Goal: Navigation & Orientation: Find specific page/section

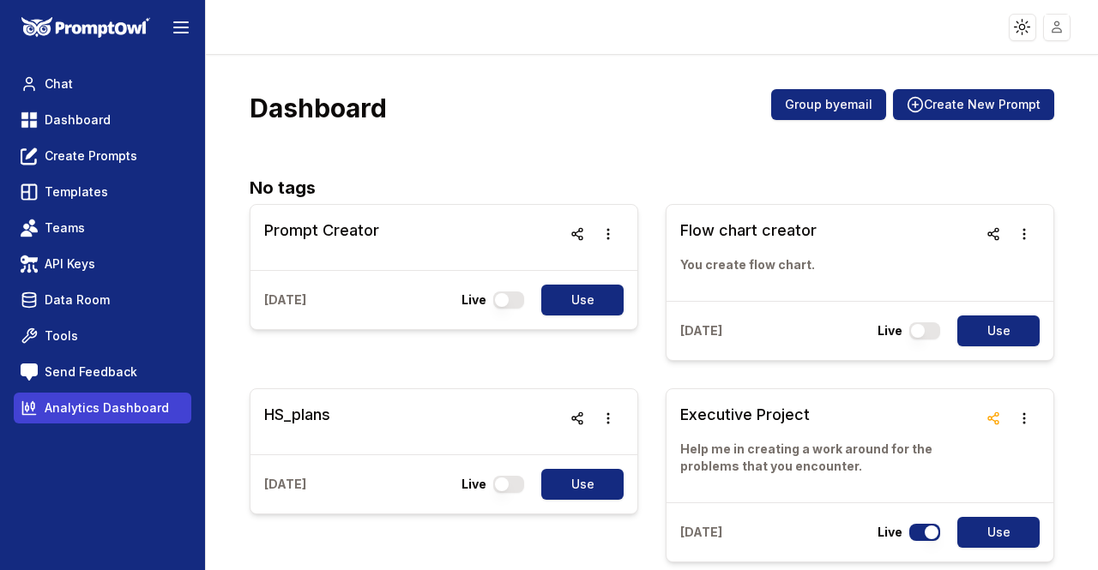
click at [81, 408] on span "Analytics Dashboard" at bounding box center [107, 408] width 124 height 17
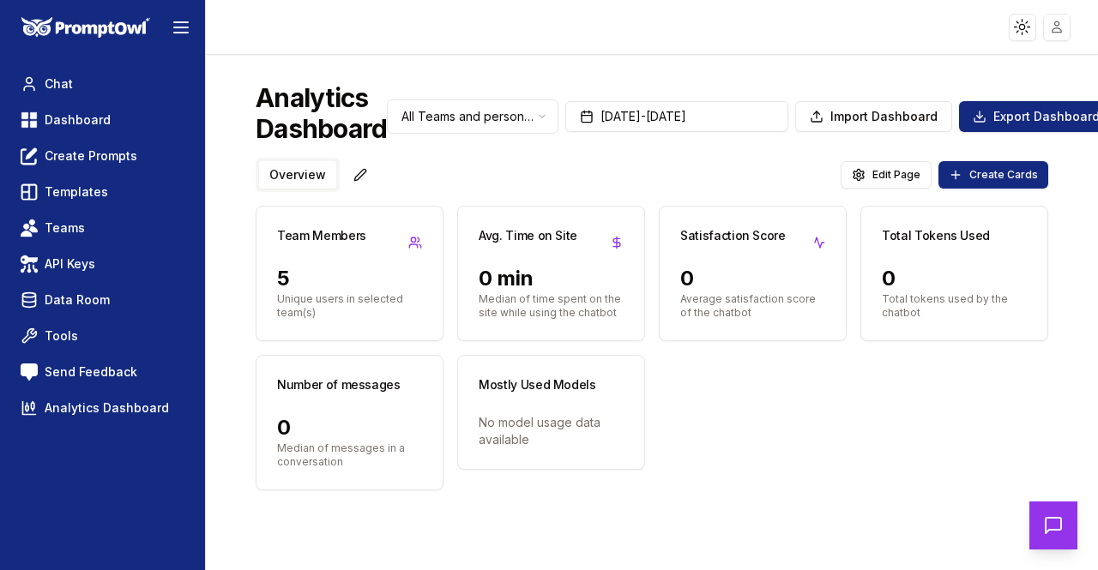
click at [300, 276] on div "5" at bounding box center [349, 278] width 145 height 27
click at [334, 260] on div "Team Members" at bounding box center [349, 236] width 186 height 58
click at [298, 238] on h3 "Team Members" at bounding box center [321, 235] width 89 height 17
click at [283, 244] on div "Team Members" at bounding box center [349, 236] width 186 height 58
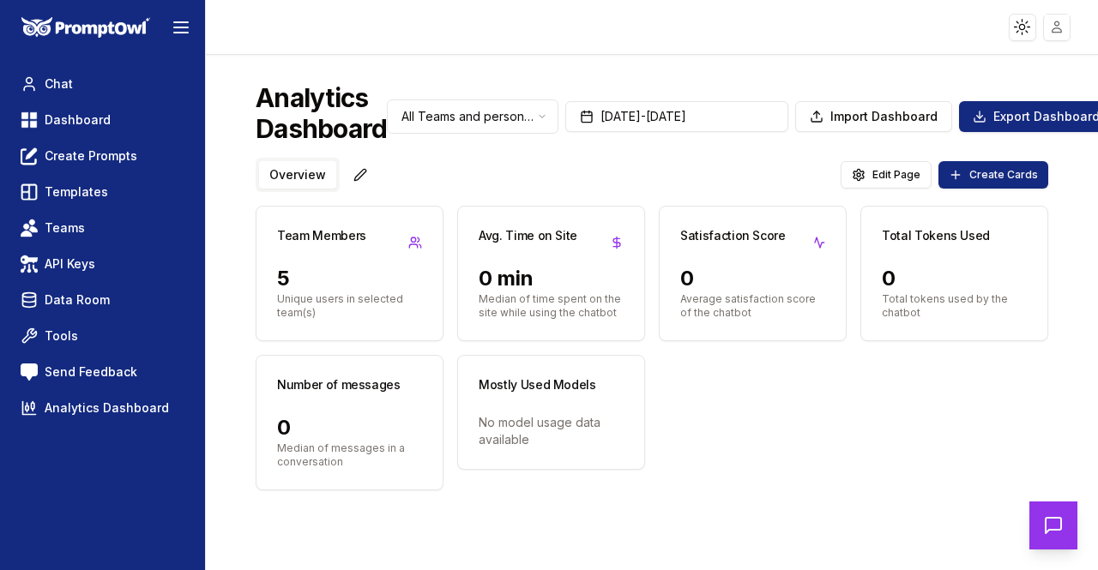
click at [292, 254] on div "Team Members" at bounding box center [349, 236] width 186 height 58
click at [295, 263] on div "Team Members" at bounding box center [349, 236] width 186 height 58
click at [292, 289] on div "5" at bounding box center [349, 278] width 145 height 27
click at [289, 310] on p "Unique users in selected team(s)" at bounding box center [349, 305] width 145 height 27
click at [62, 370] on span "Send Feedback" at bounding box center [91, 372] width 93 height 17
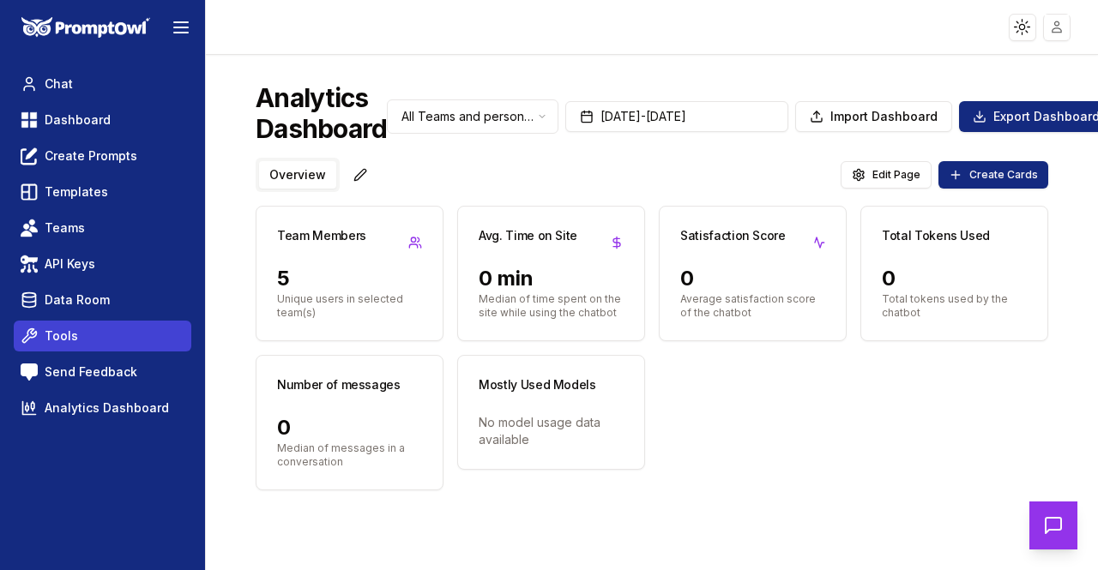
click at [46, 331] on span "Tools" at bounding box center [61, 336] width 33 height 17
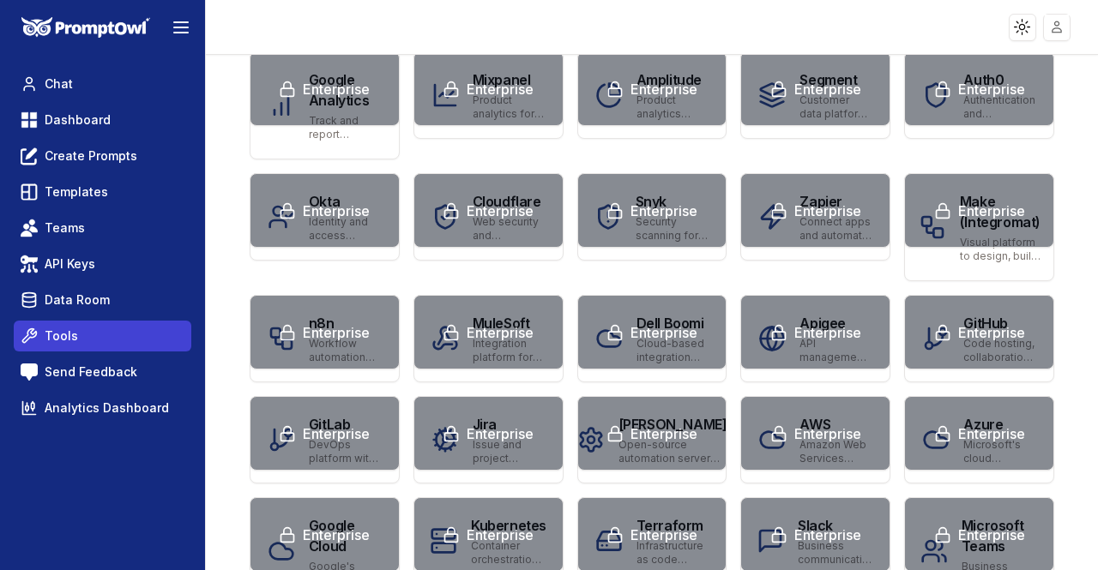
scroll to position [808, 0]
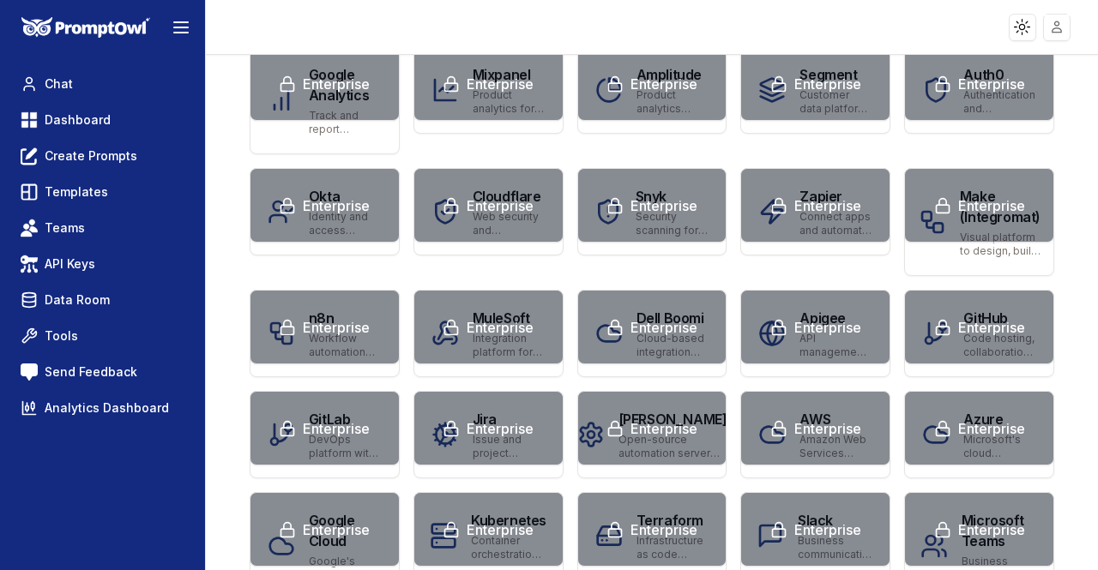
click at [948, 190] on div "Enterprise" at bounding box center [978, 206] width 141 height 48
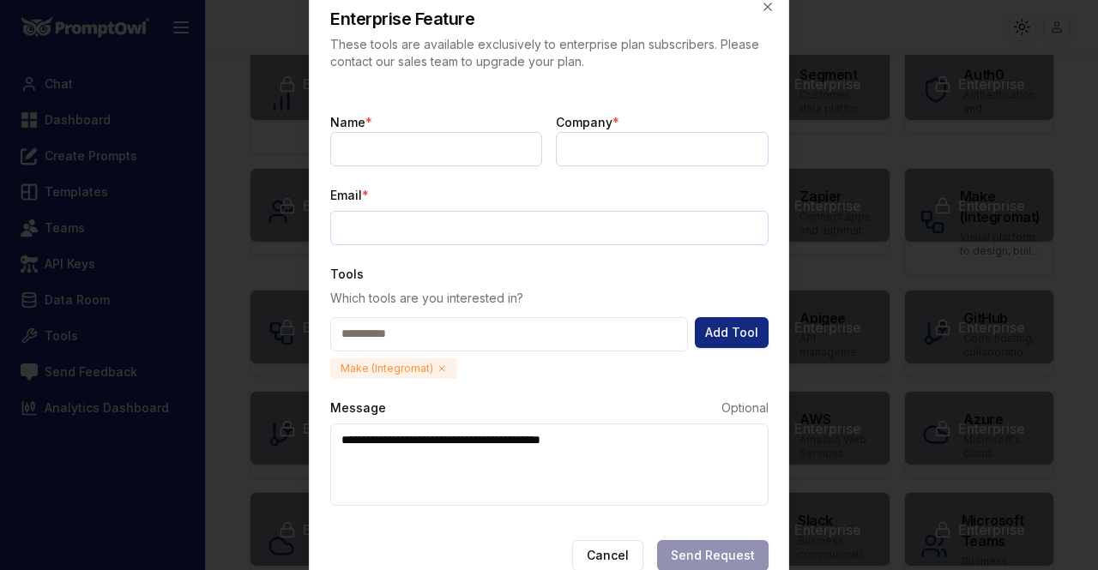
click at [971, 170] on div at bounding box center [549, 285] width 1098 height 570
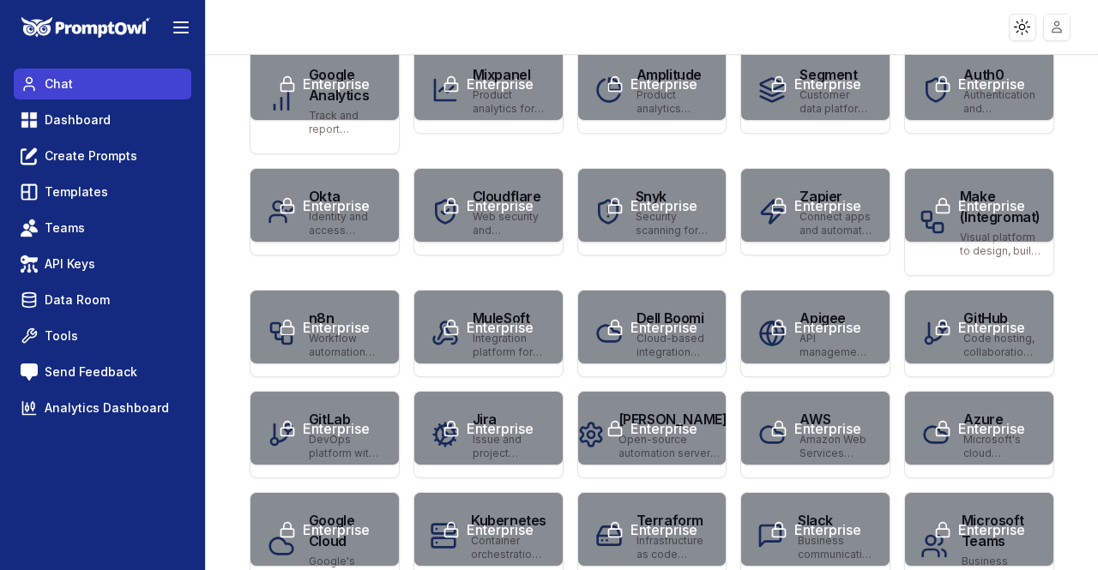
click at [33, 87] on icon at bounding box center [29, 89] width 10 height 4
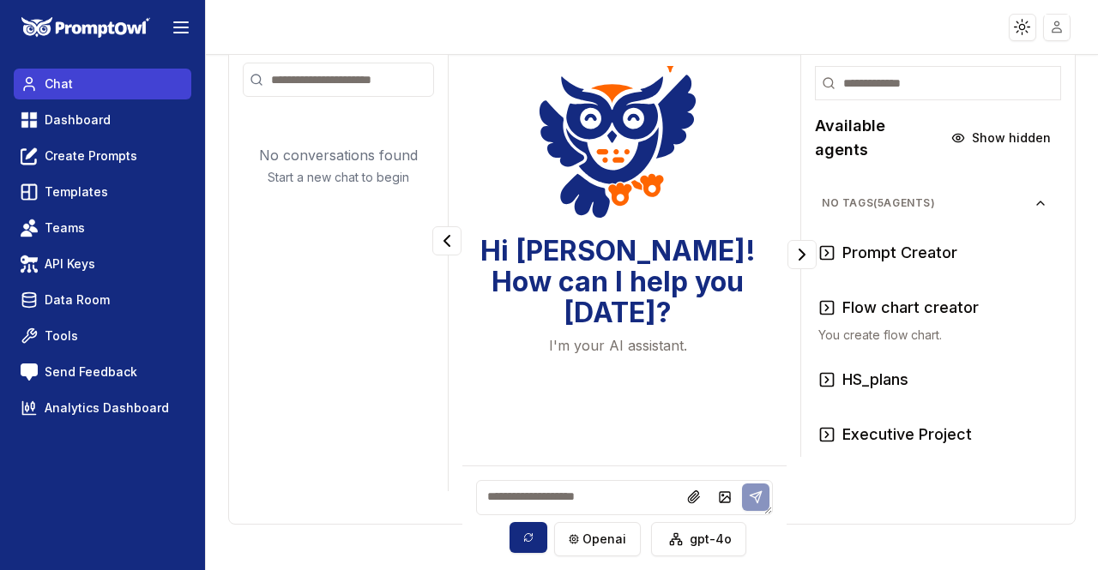
scroll to position [7, 0]
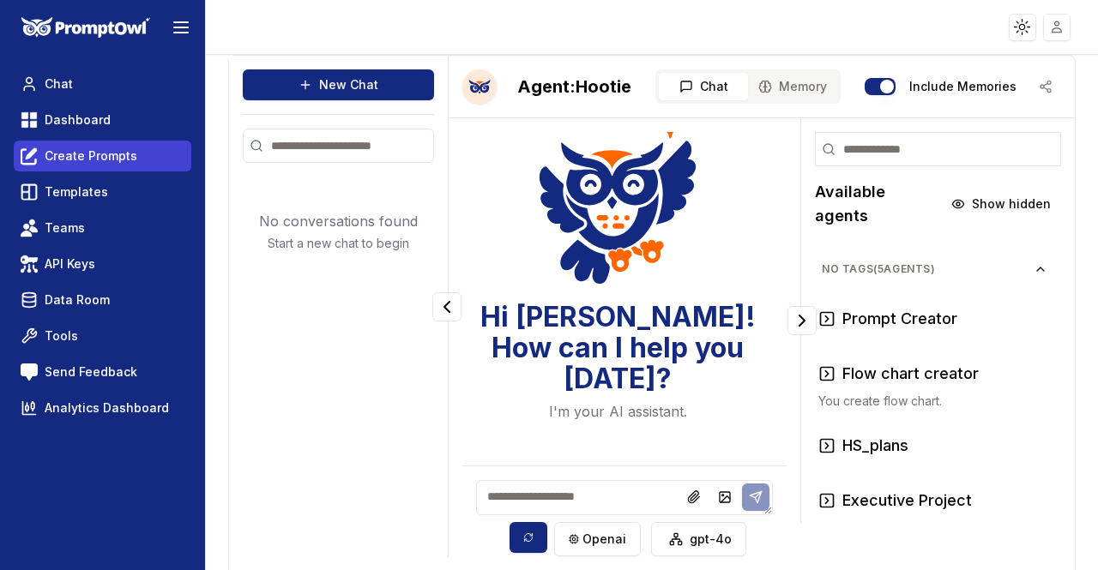
click at [81, 153] on span "Create Prompts" at bounding box center [91, 155] width 93 height 17
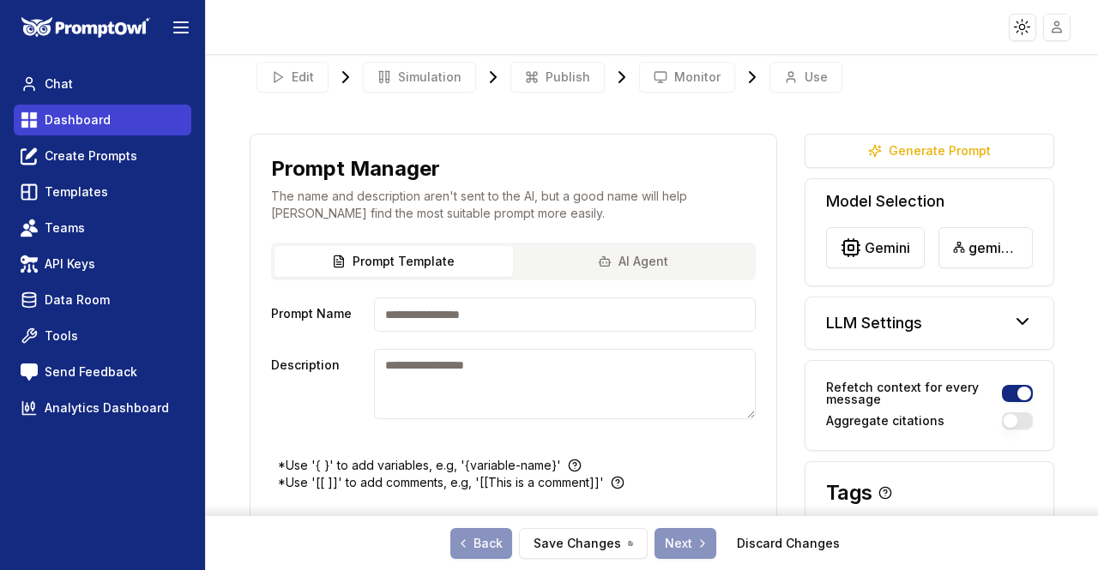
click at [67, 125] on span "Dashboard" at bounding box center [78, 119] width 66 height 17
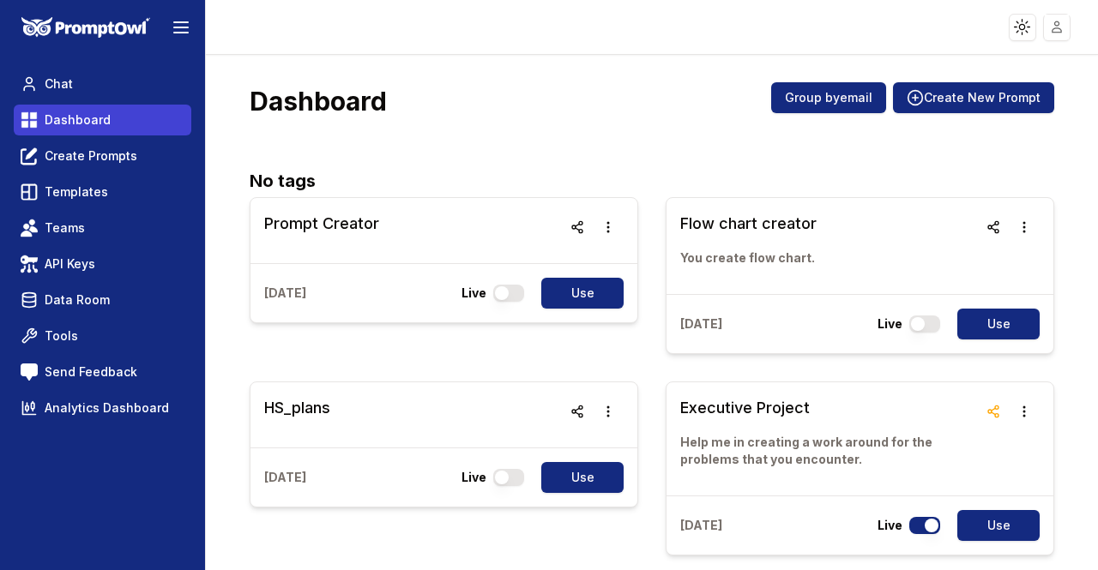
click at [45, 206] on link "Templates" at bounding box center [102, 192] width 177 height 31
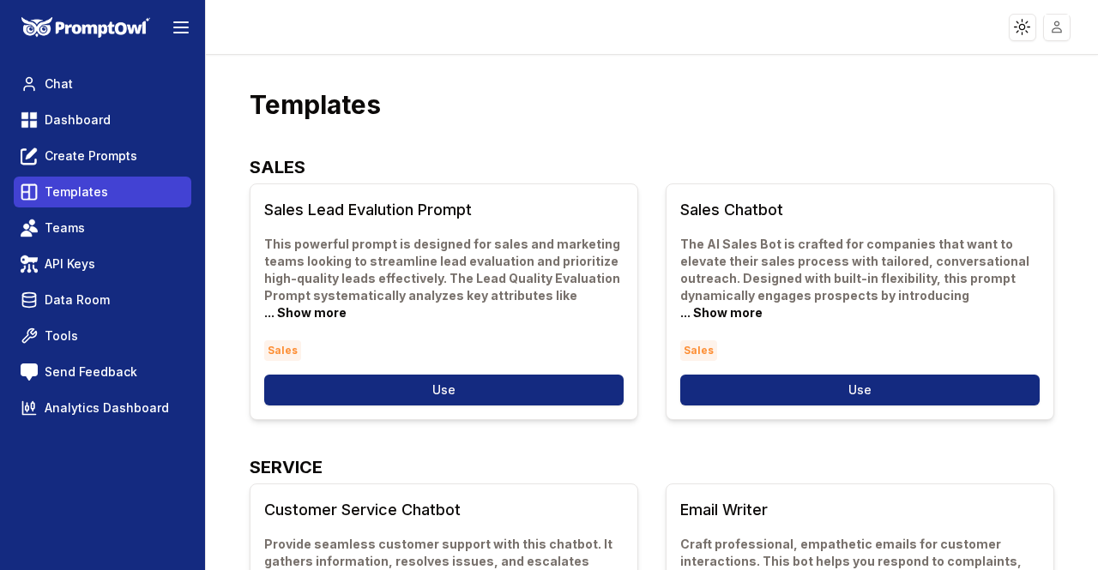
click at [32, 222] on icon at bounding box center [32, 223] width 6 height 6
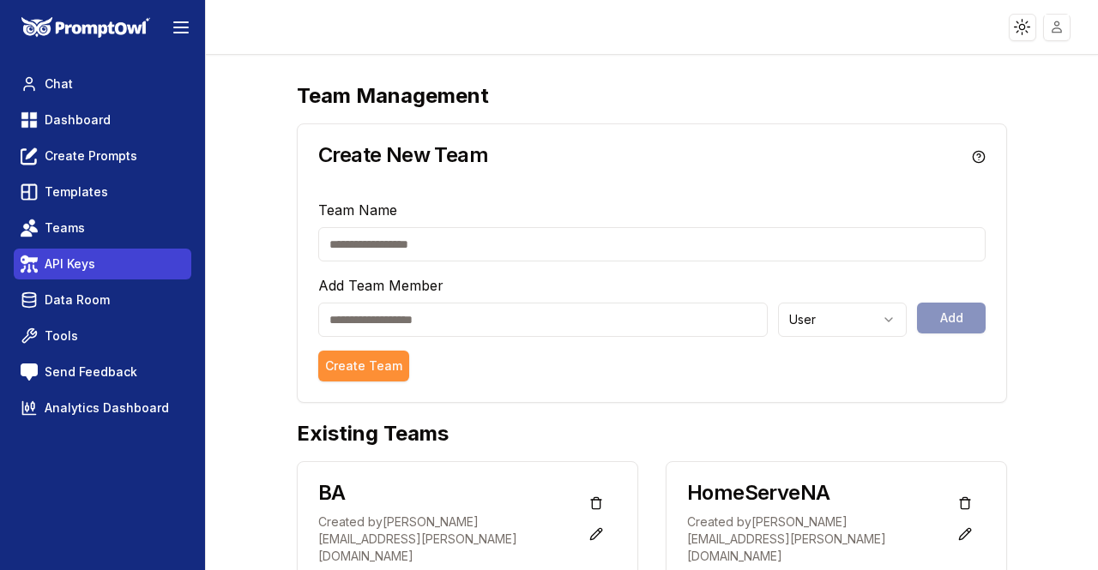
click at [39, 263] on link "API Keys" at bounding box center [102, 264] width 177 height 31
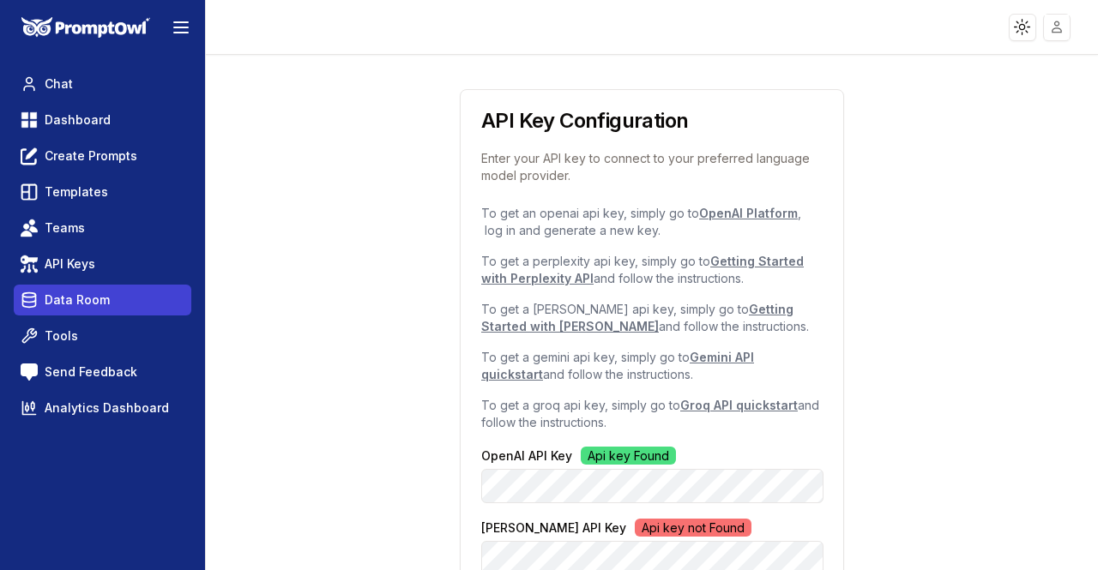
click at [61, 294] on span "Data Room" at bounding box center [77, 300] width 65 height 17
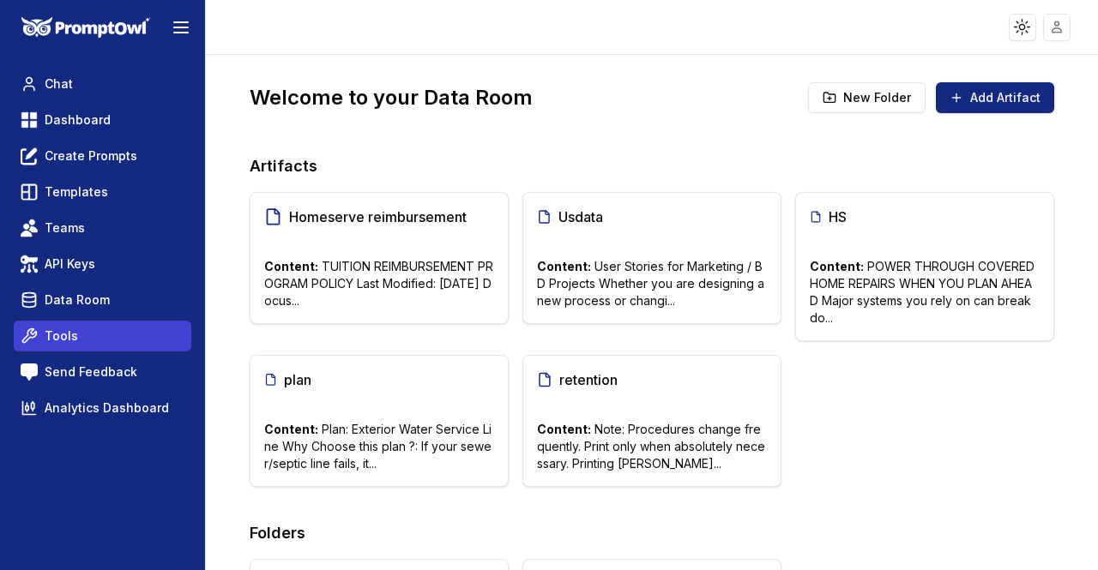
click at [57, 333] on span "Tools" at bounding box center [61, 336] width 33 height 17
